Goal: Information Seeking & Learning: Learn about a topic

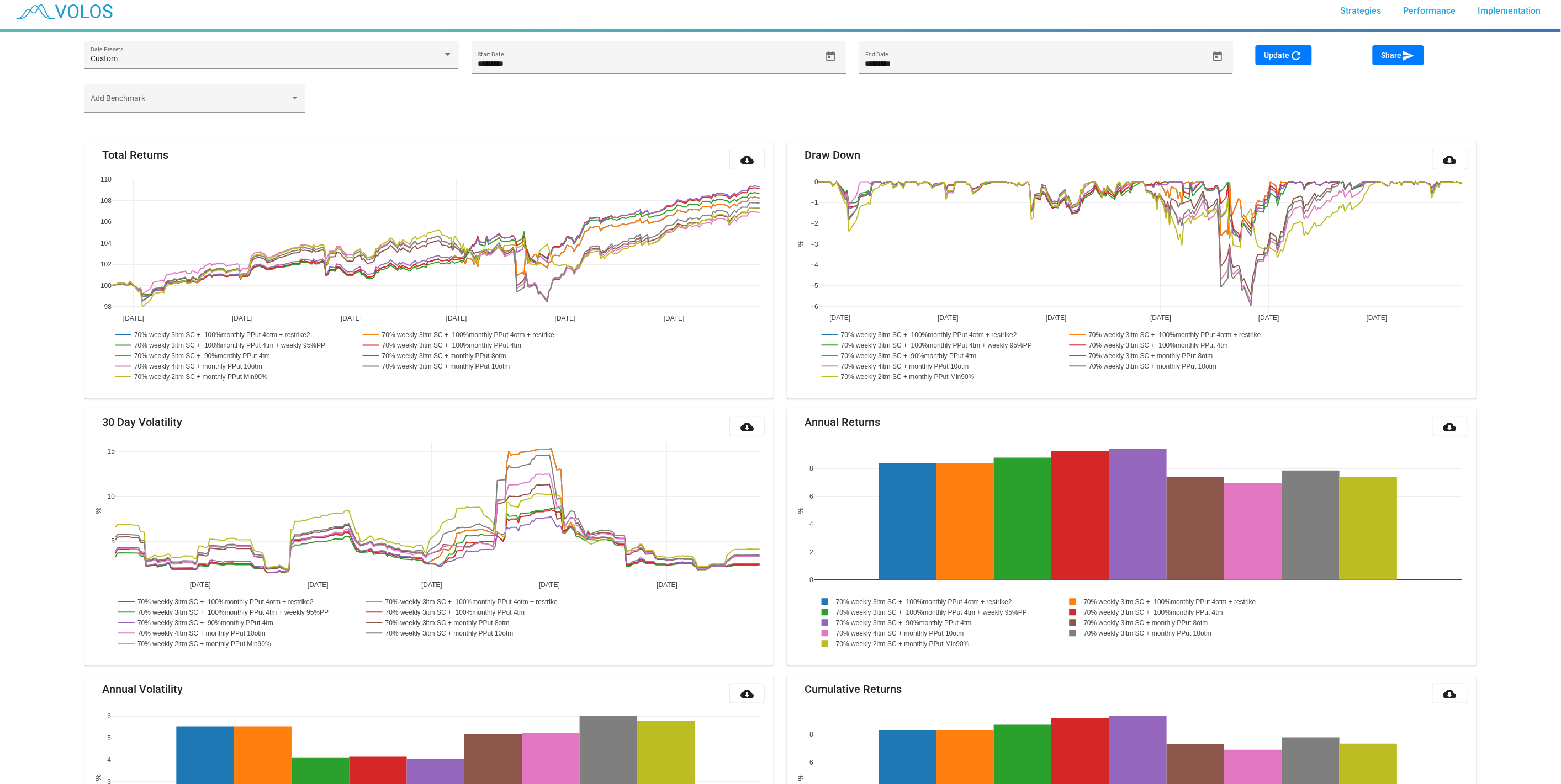
scroll to position [7, 0]
click at [827, 55] on icon "Open calendar" at bounding box center [830, 56] width 12 height 12
click at [515, 94] on span "AUG 2024" at bounding box center [499, 97] width 31 height 9
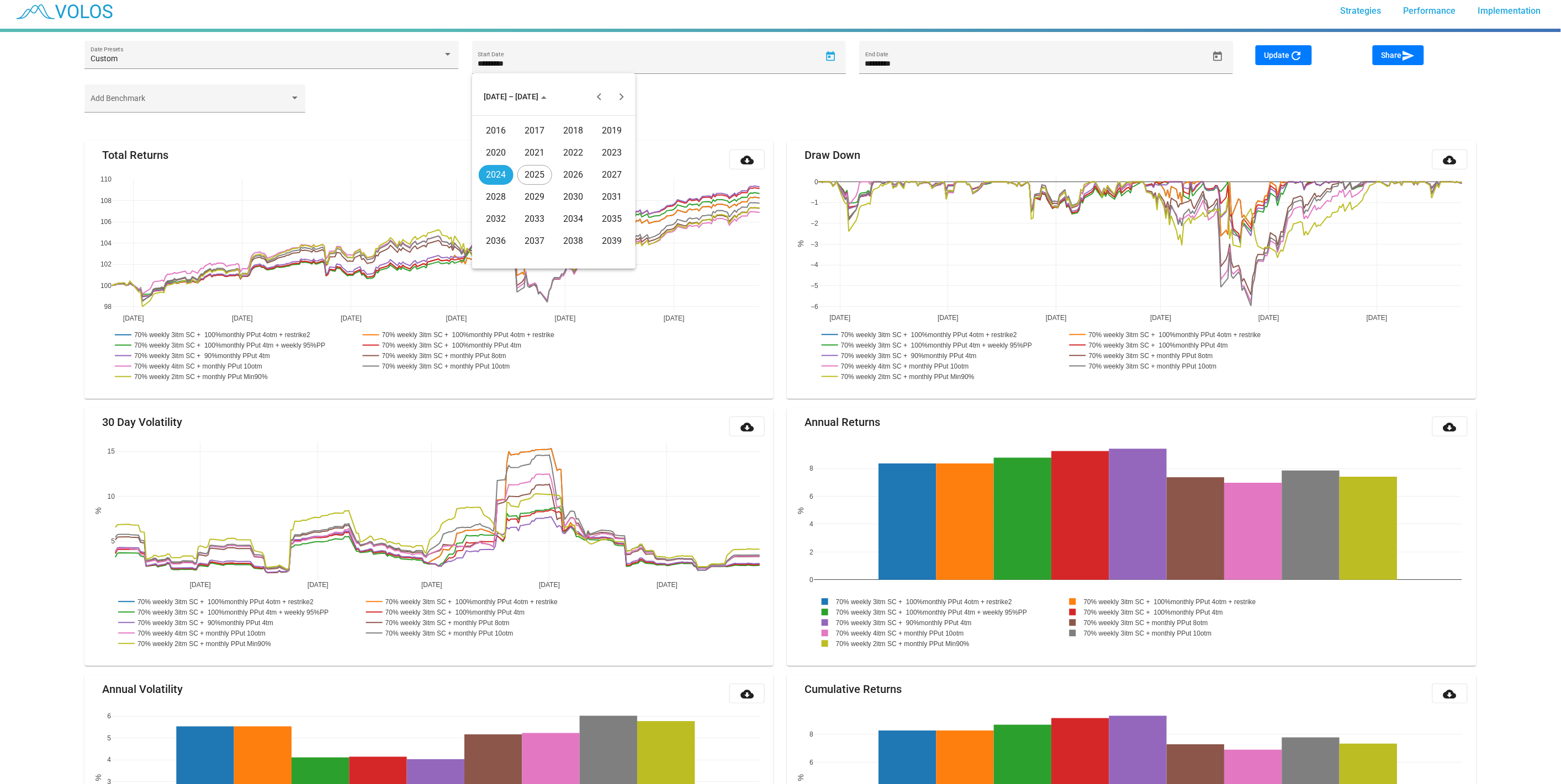
click at [511, 128] on div "2016" at bounding box center [496, 131] width 35 height 20
click at [503, 150] on div "JAN" at bounding box center [496, 153] width 35 height 20
click at [500, 174] on div "4" at bounding box center [510, 168] width 20 height 20
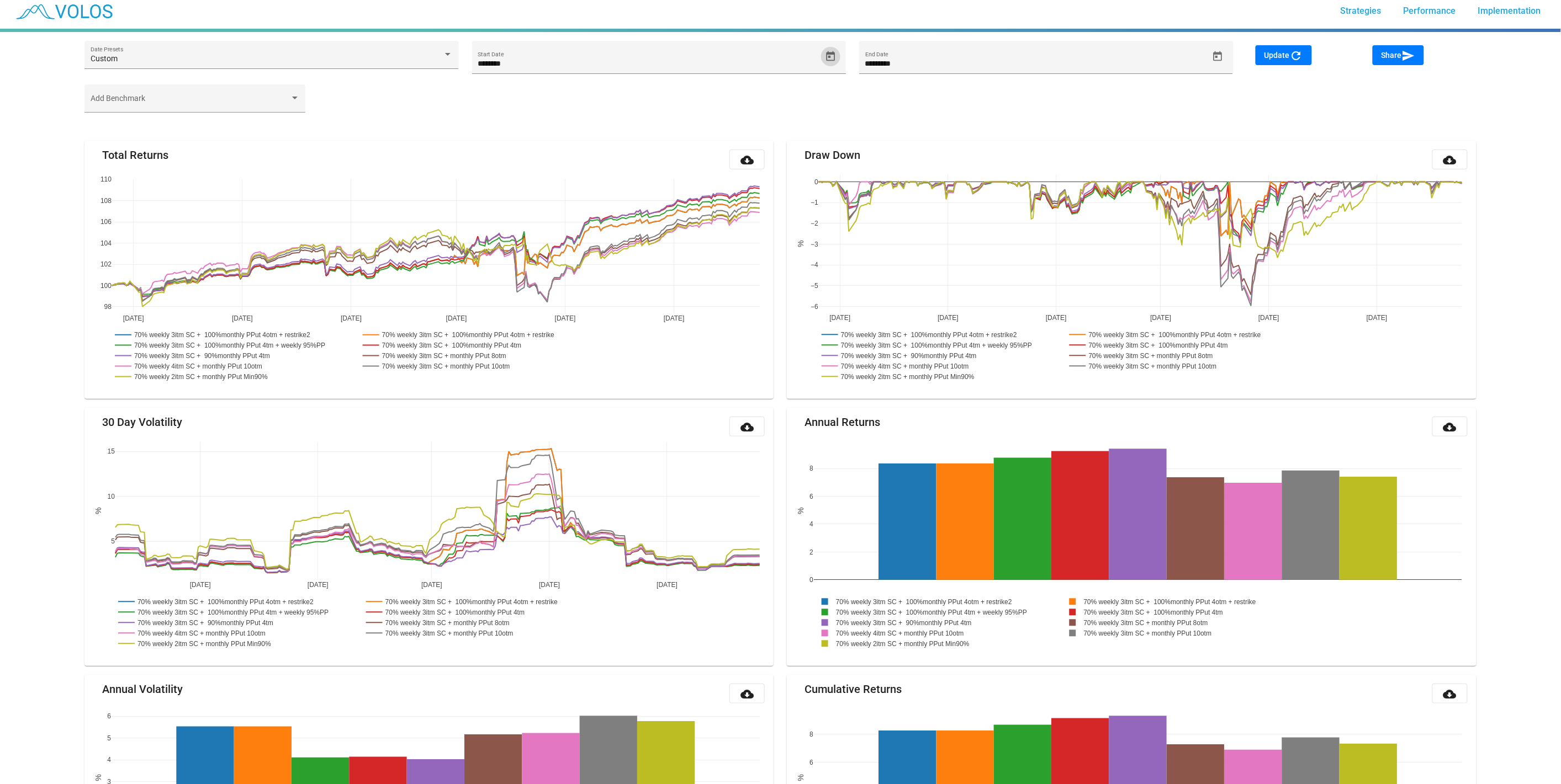
click at [1285, 56] on span "Update refresh" at bounding box center [1283, 55] width 38 height 9
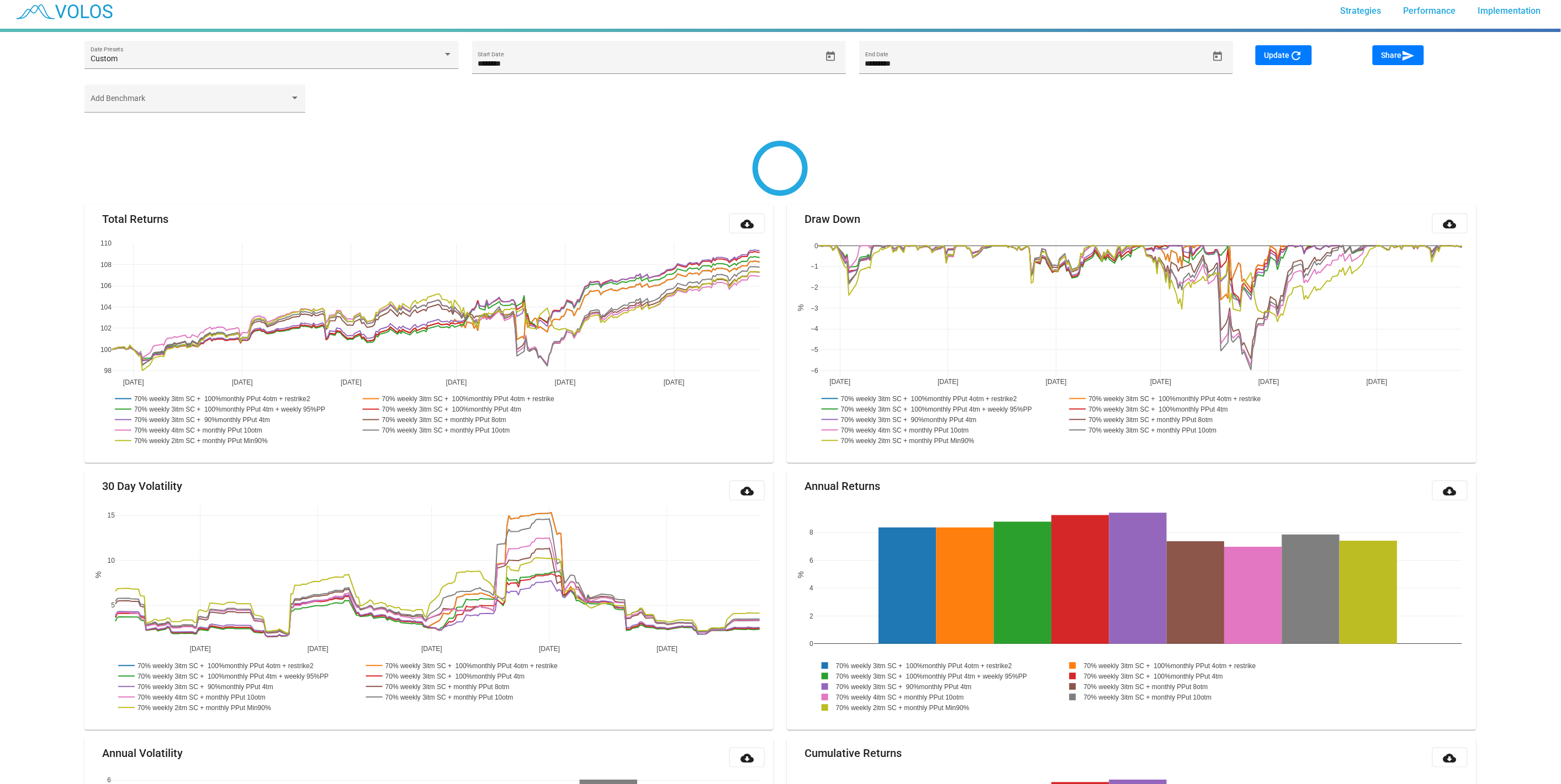
type input "********"
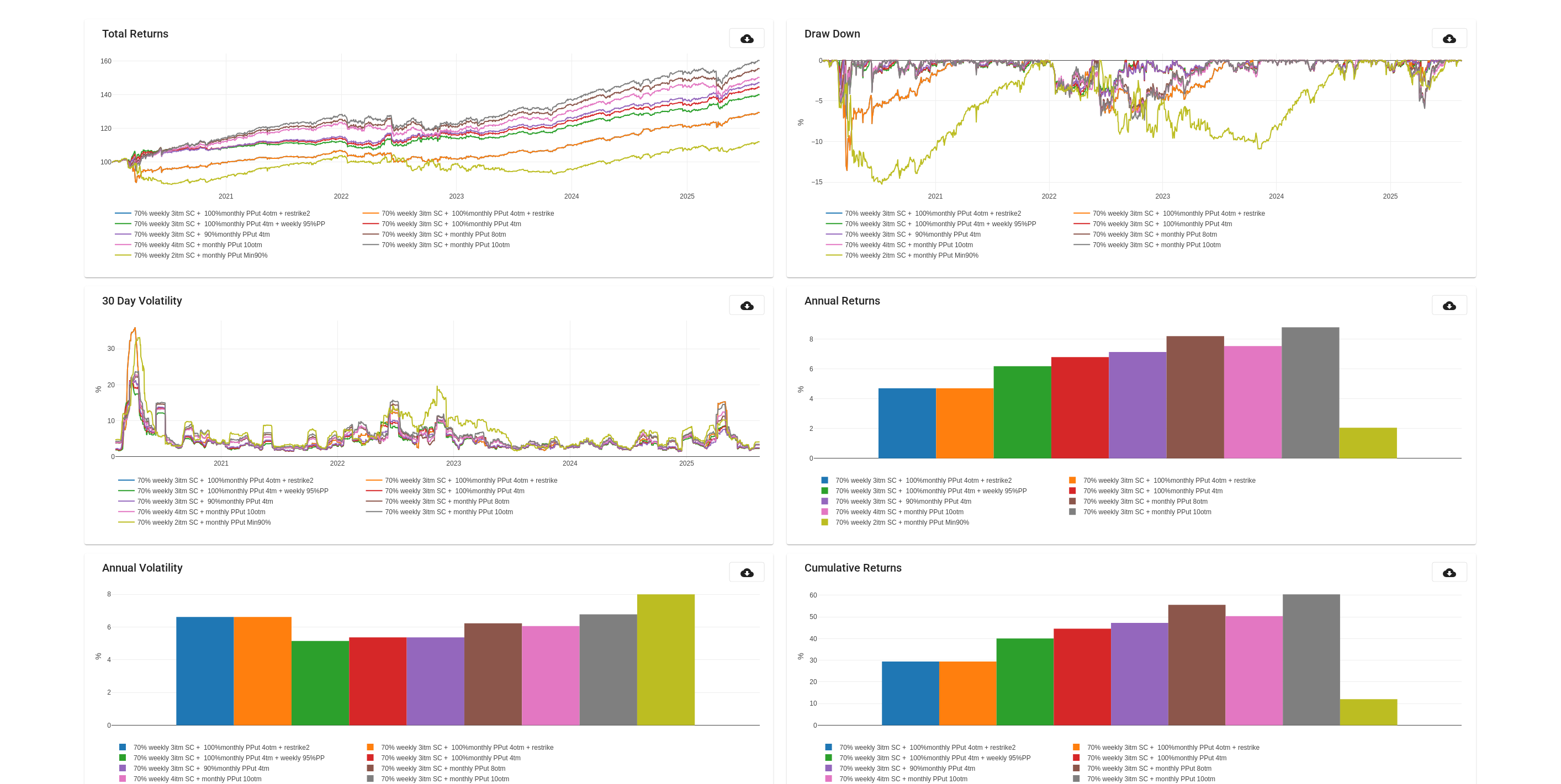
scroll to position [129, 0]
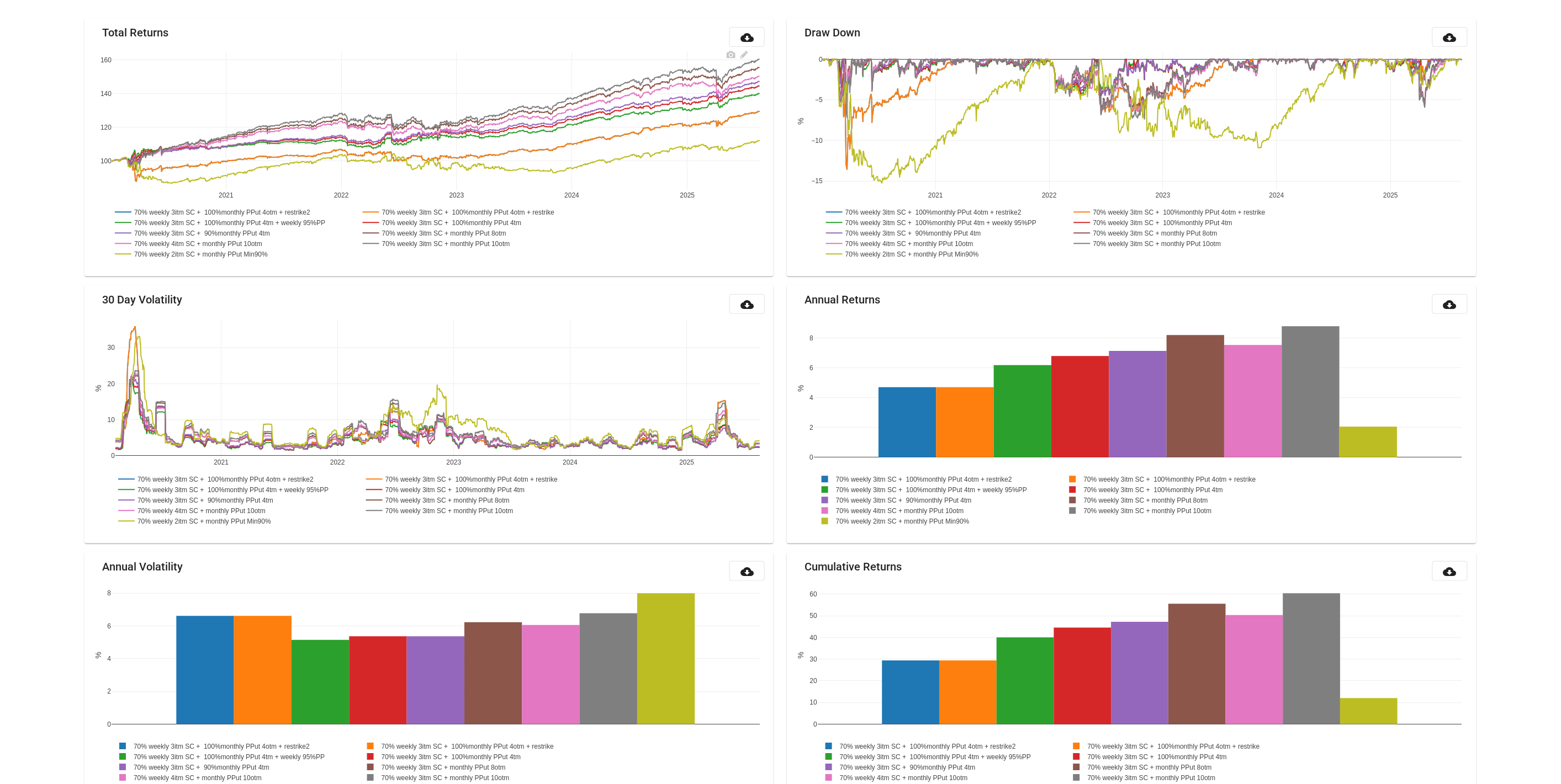
click at [449, 241] on rect at bounding box center [447, 244] width 176 height 11
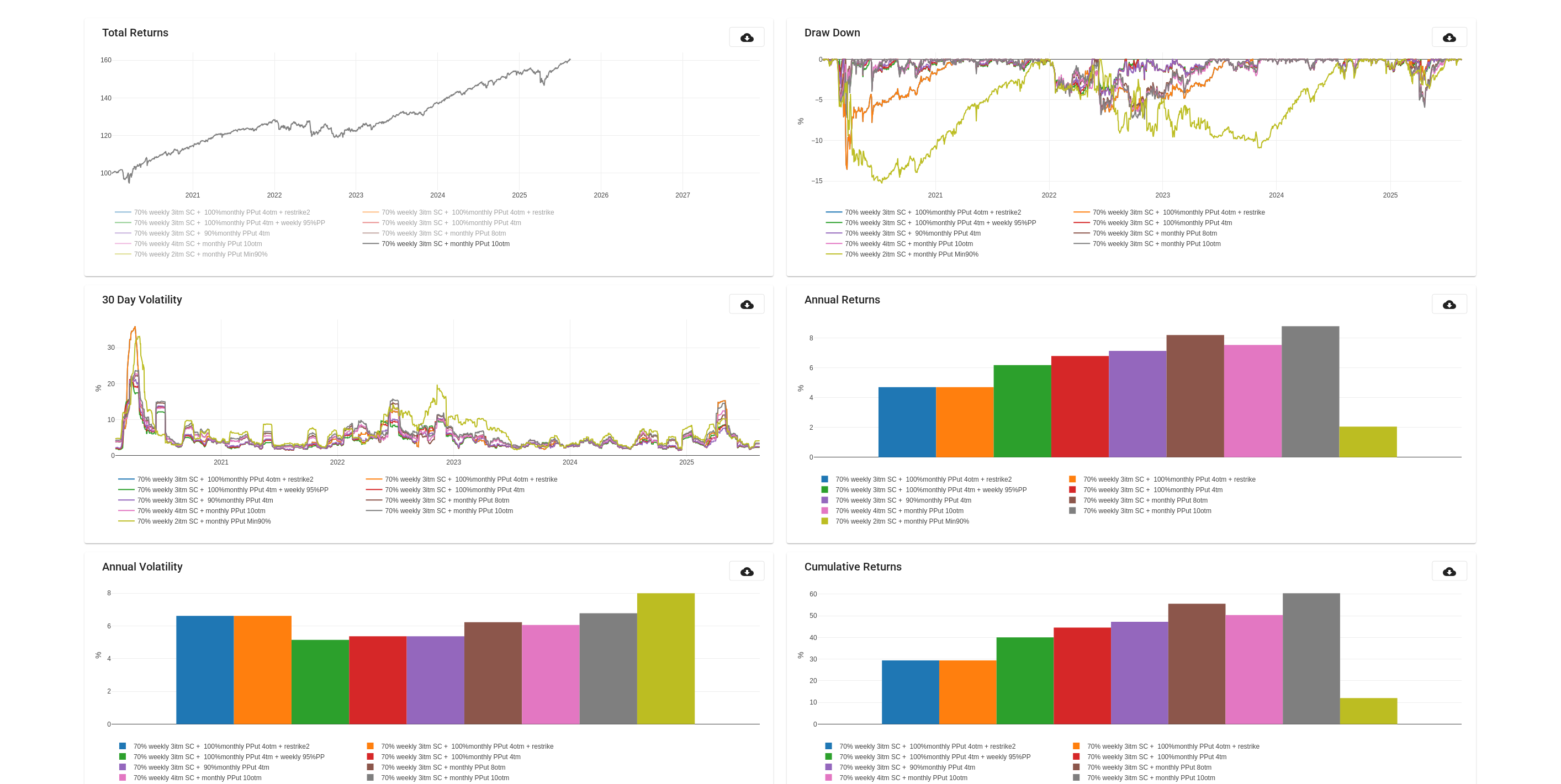
drag, startPoint x: 744, startPoint y: 193, endPoint x: 556, endPoint y: 179, distance: 188.5
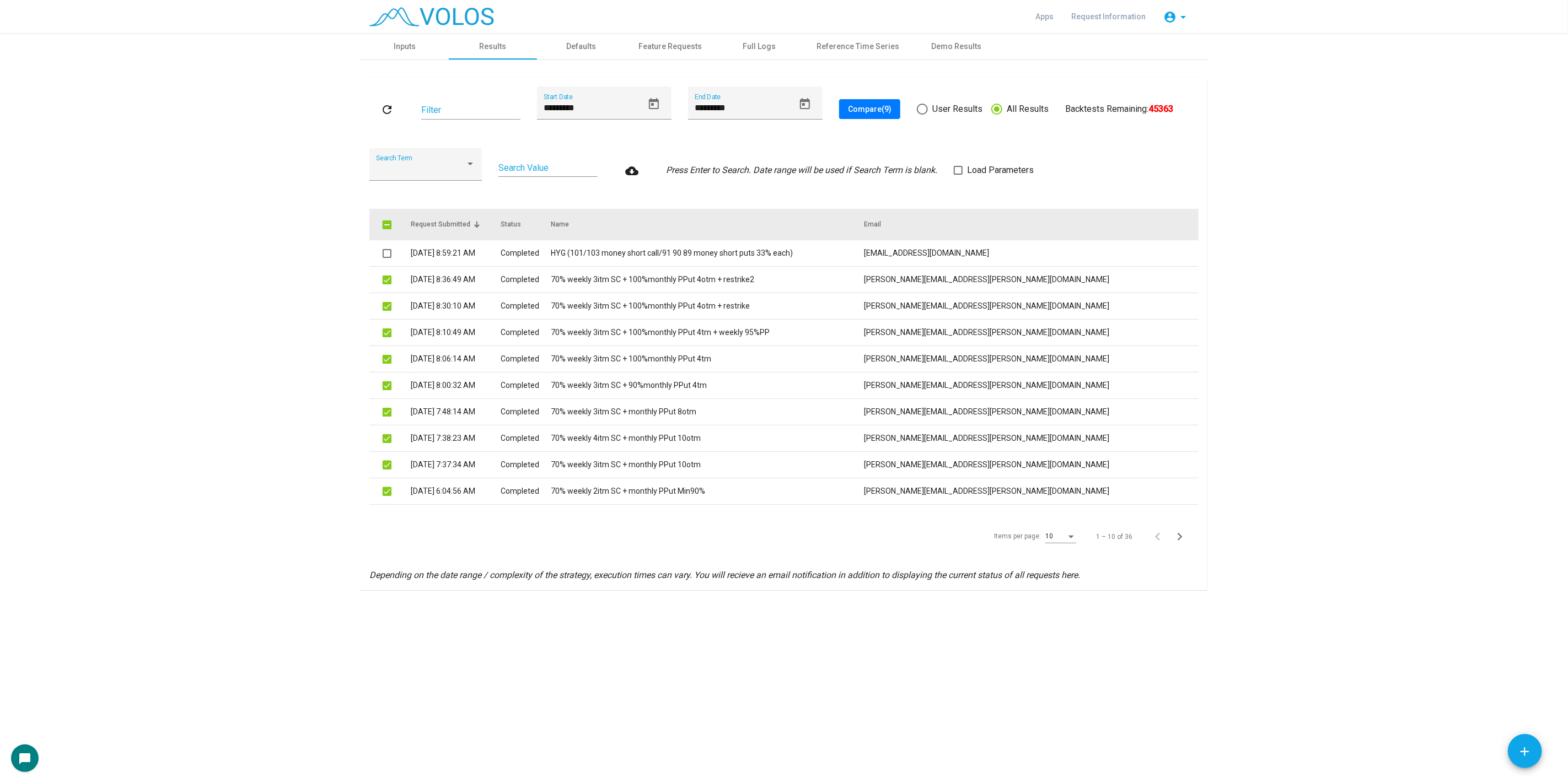
click at [382, 221] on th at bounding box center [390, 224] width 41 height 31
click at [386, 222] on span at bounding box center [387, 225] width 9 height 9
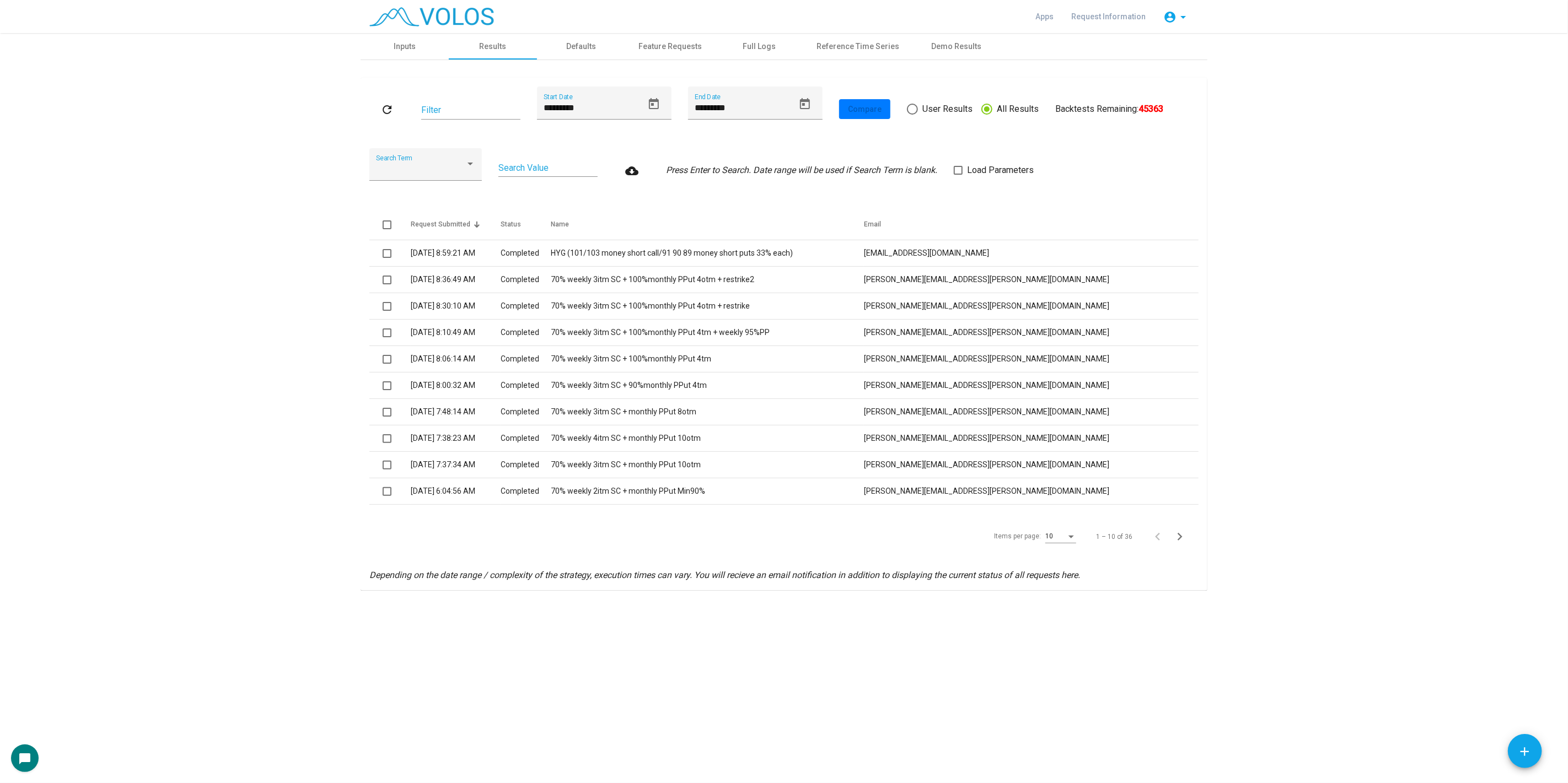
click at [325, 219] on as-strategy-engine-wrapper "**********" at bounding box center [784, 312] width 1568 height 558
click at [1068, 527] on div "10" at bounding box center [1061, 534] width 31 height 18
click at [1081, 631] on mat-option "100" at bounding box center [1061, 636] width 48 height 20
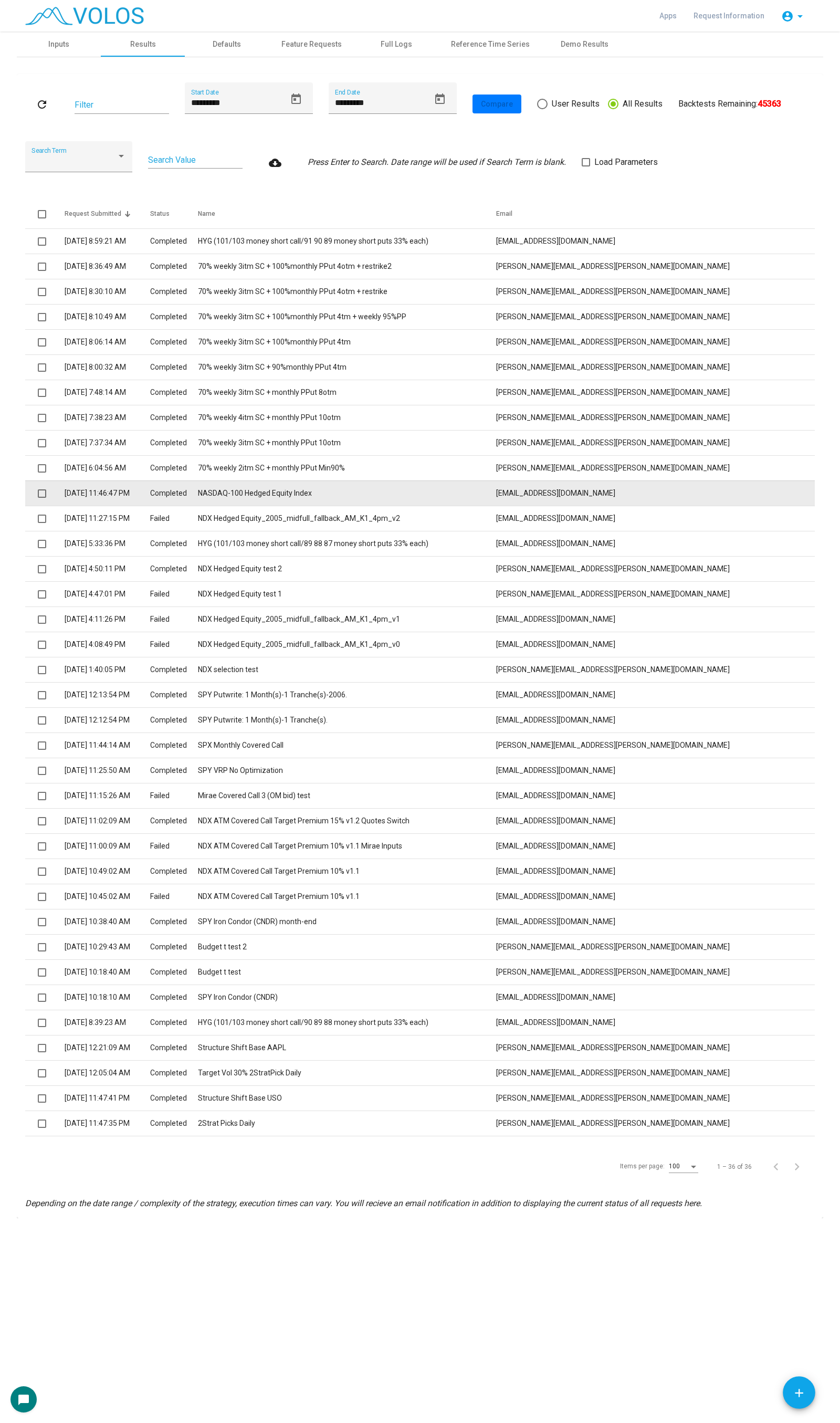
click at [475, 495] on td "NASDAQ-100 Hedged Equity Index" at bounding box center [347, 493] width 298 height 26
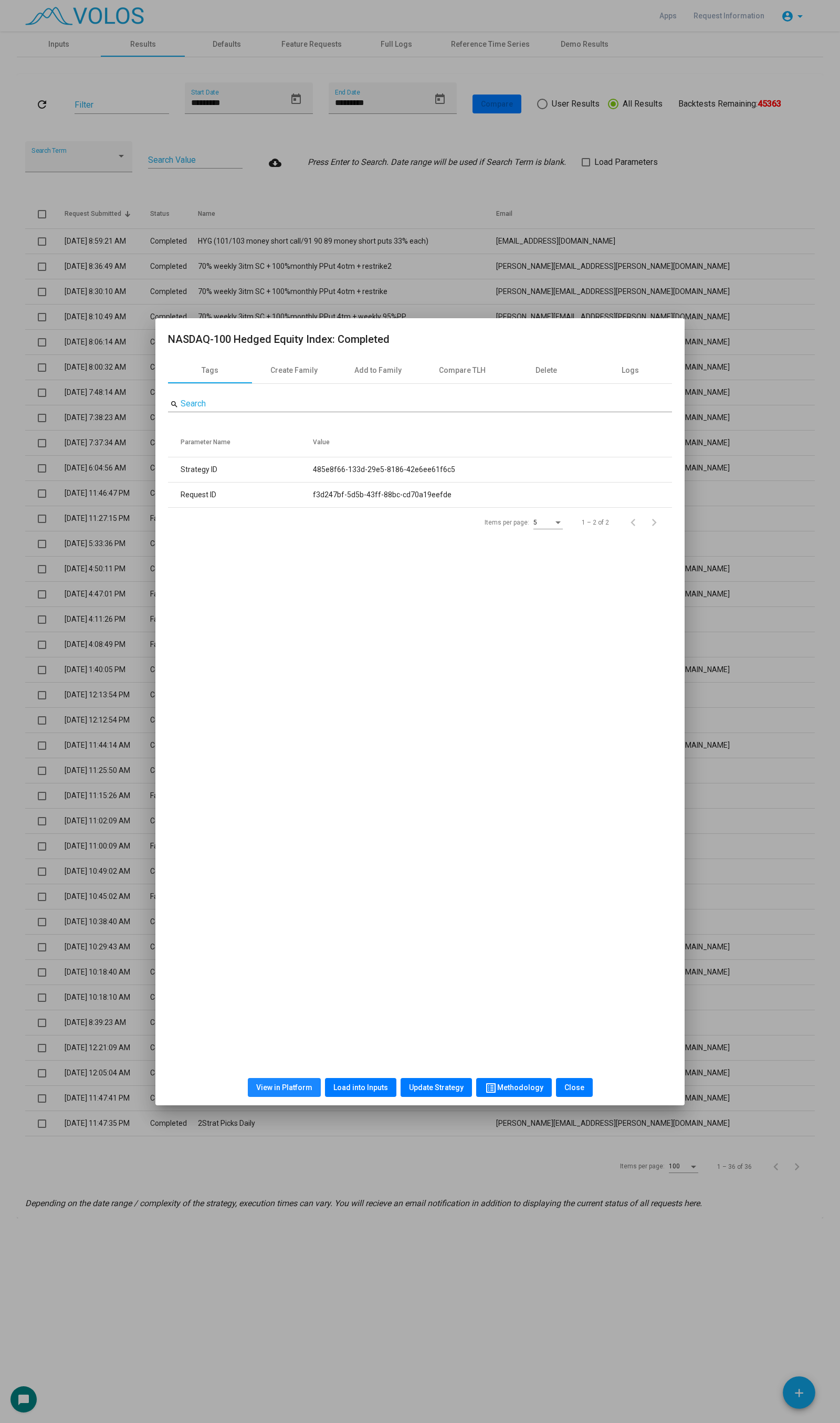
click at [306, 746] on span "View in Platform" at bounding box center [284, 1087] width 56 height 9
click at [286, 180] on div at bounding box center [420, 712] width 840 height 1423
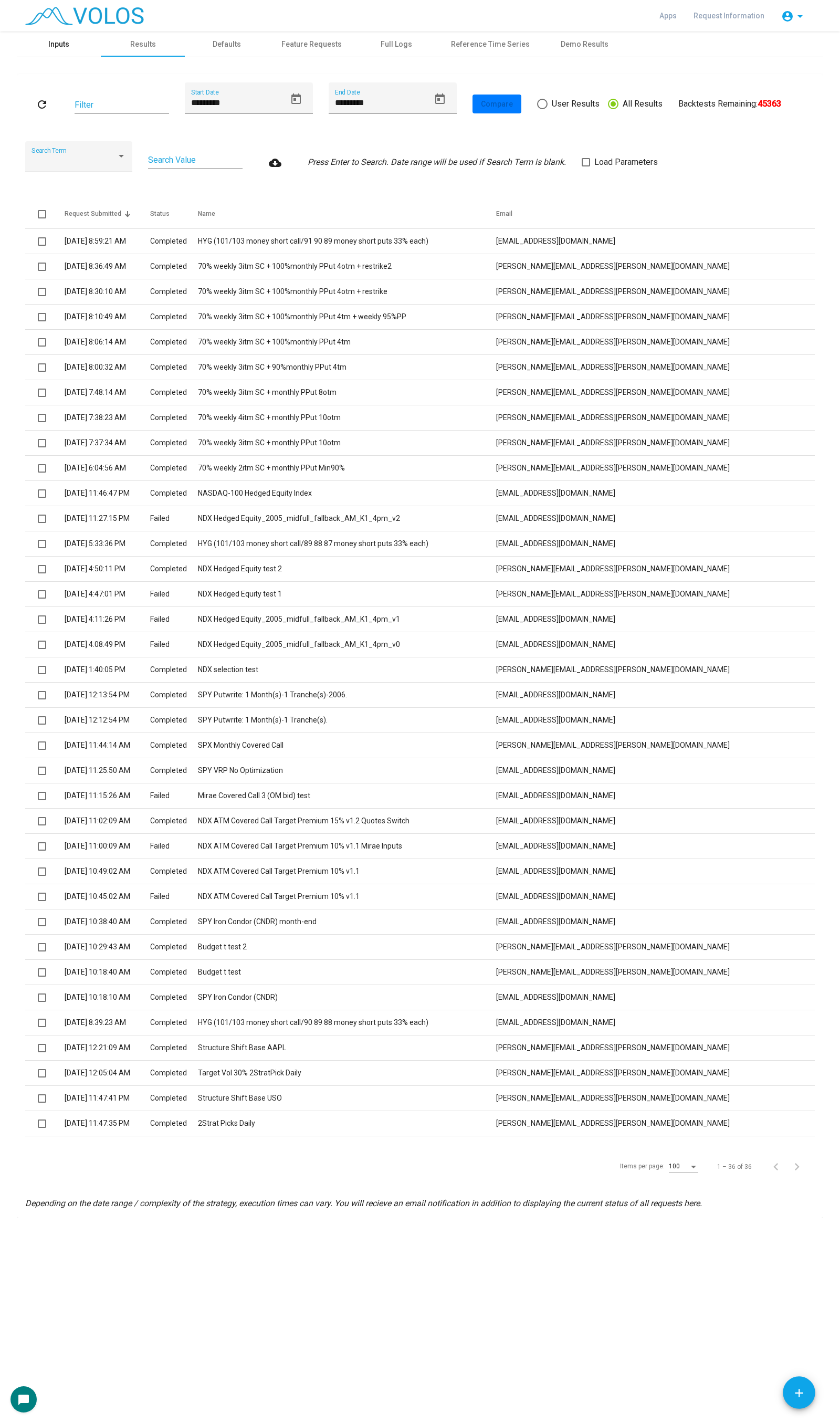
click at [44, 46] on div "Inputs" at bounding box center [58, 44] width 84 height 26
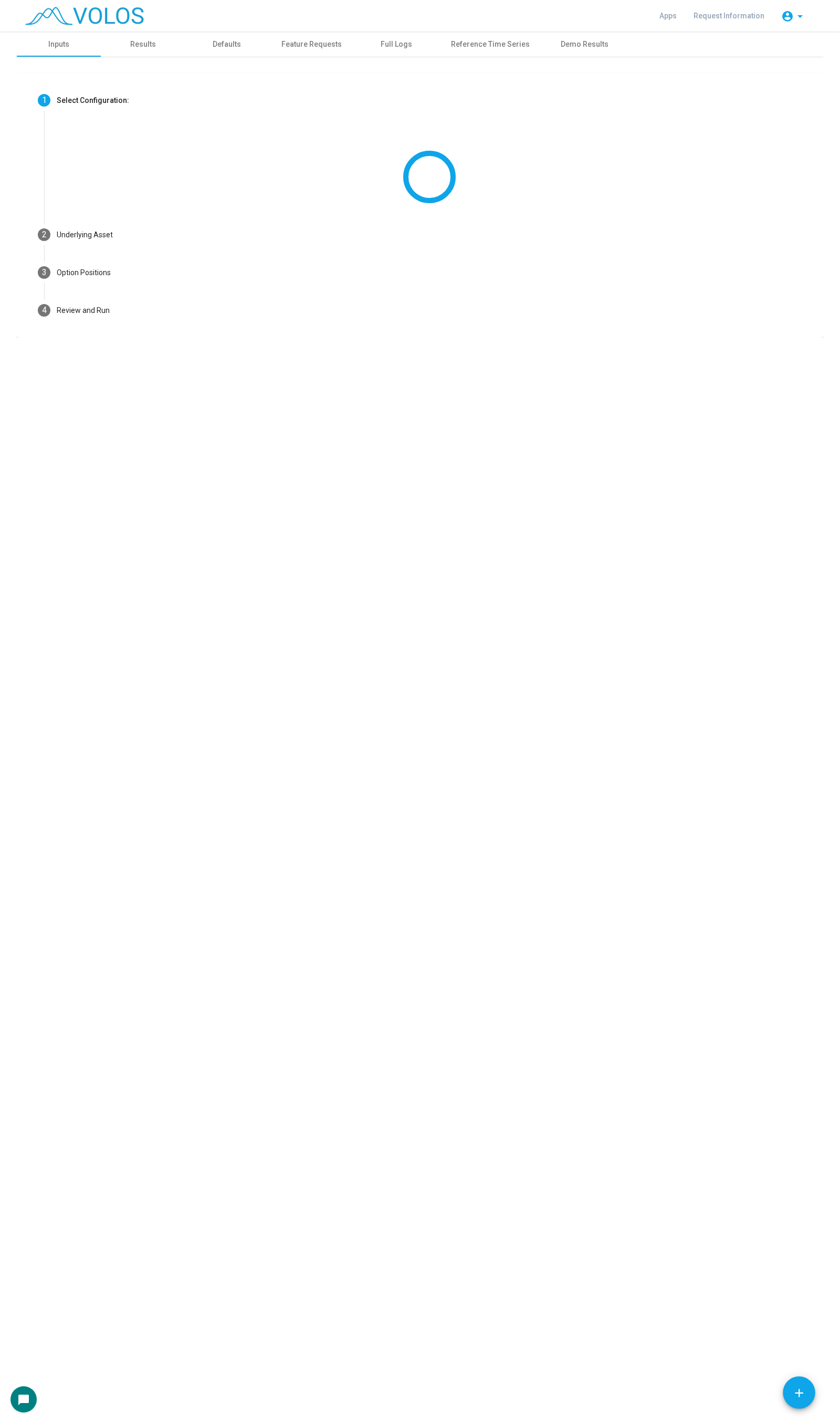
click at [97, 12] on img at bounding box center [85, 15] width 119 height 18
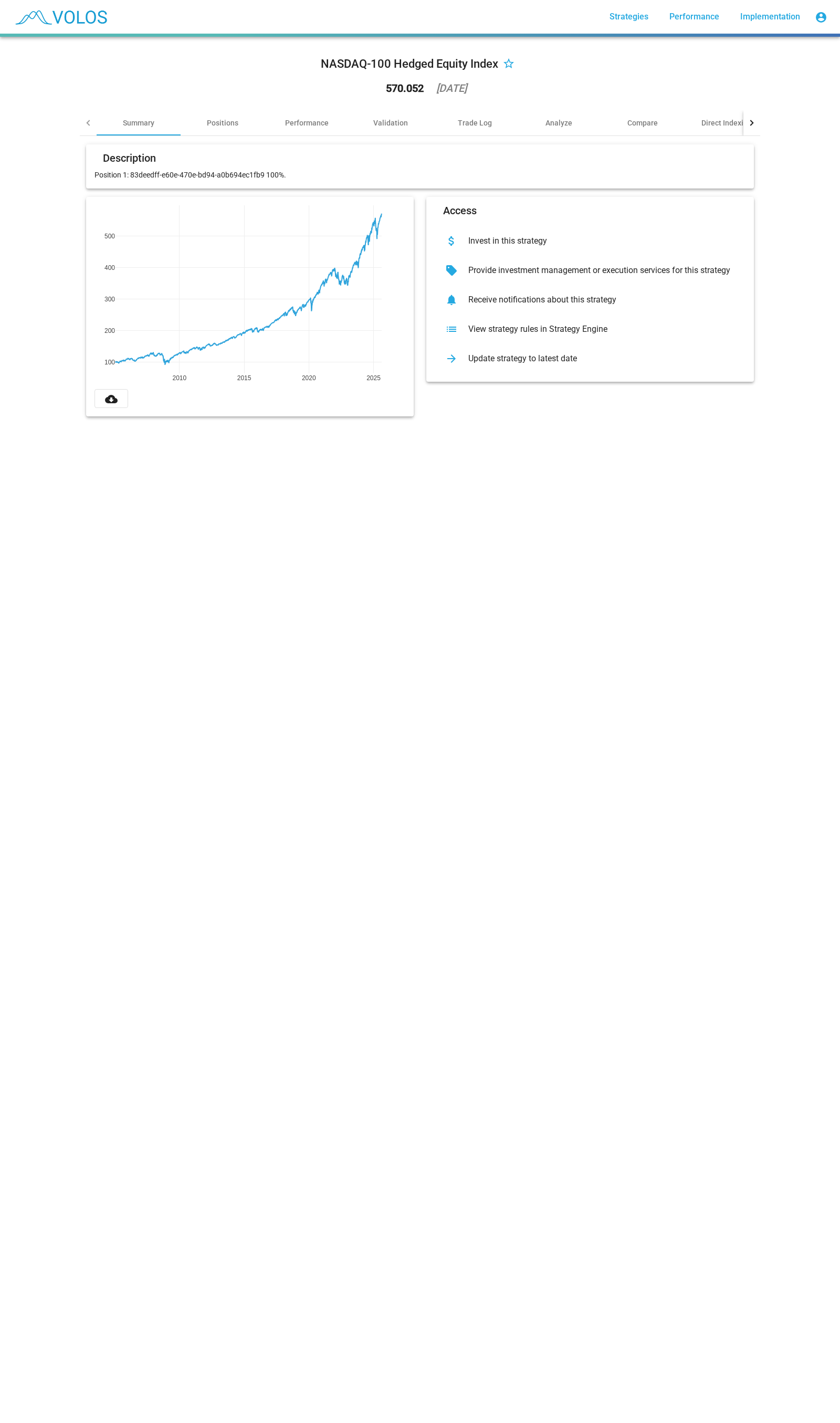
click at [504, 63] on mat-icon "star_border" at bounding box center [508, 64] width 12 height 12
drag, startPoint x: 380, startPoint y: 374, endPoint x: 248, endPoint y: 340, distance: 136.3
click at [301, 119] on div "Performance" at bounding box center [307, 123] width 44 height 10
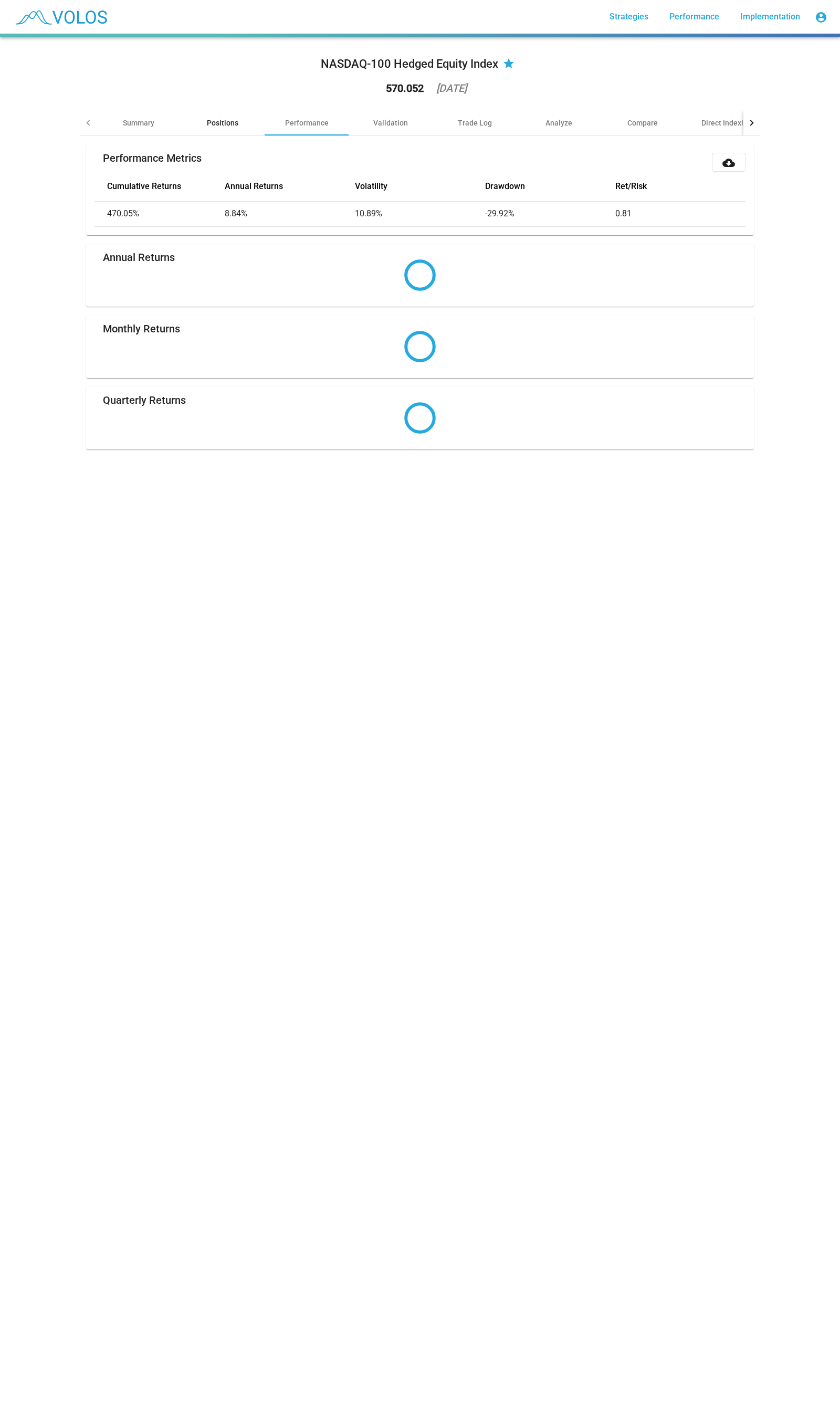
click at [201, 120] on div "Positions" at bounding box center [222, 123] width 84 height 26
